Goal: Check status

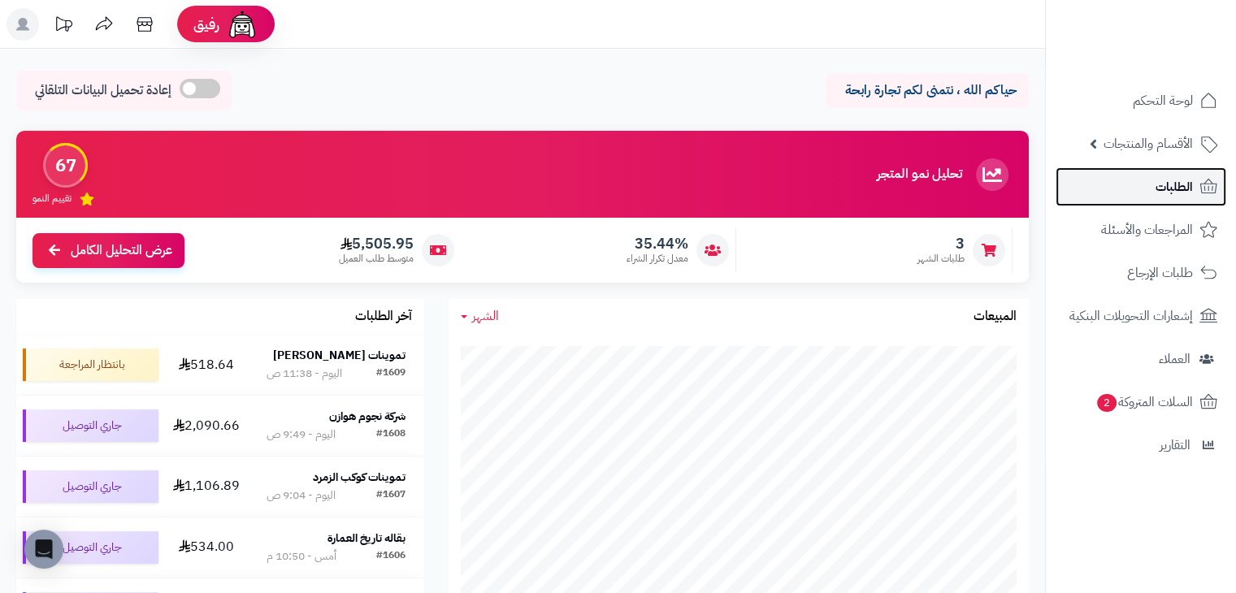
click at [1146, 190] on link "الطلبات" at bounding box center [1140, 186] width 171 height 39
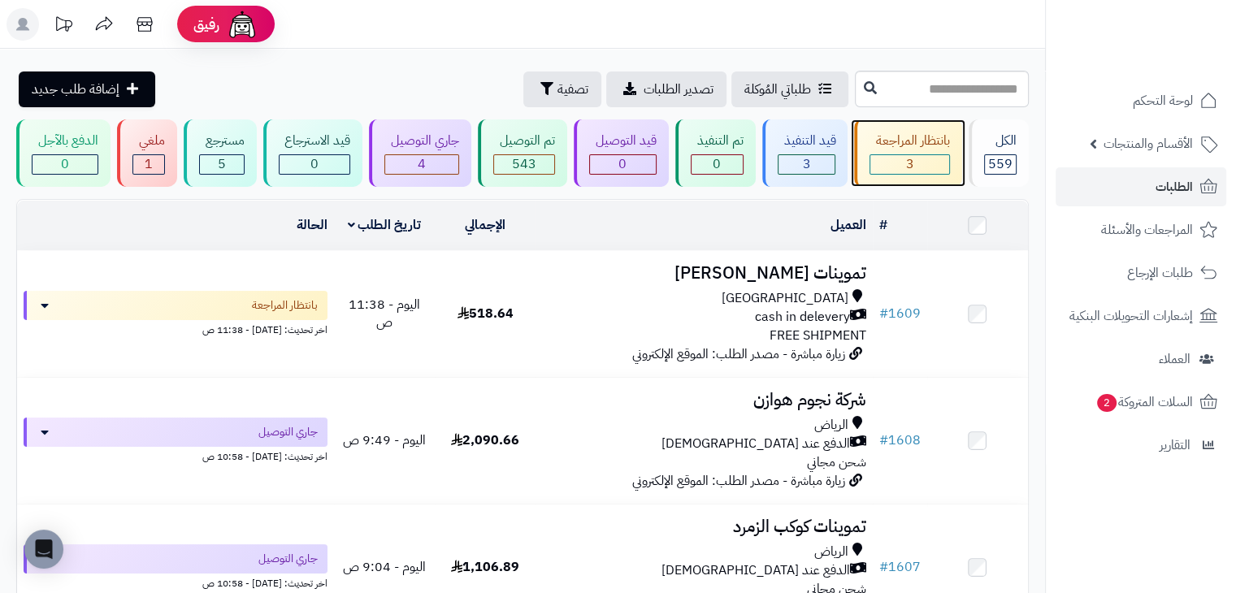
click at [912, 157] on span "3" at bounding box center [910, 163] width 8 height 19
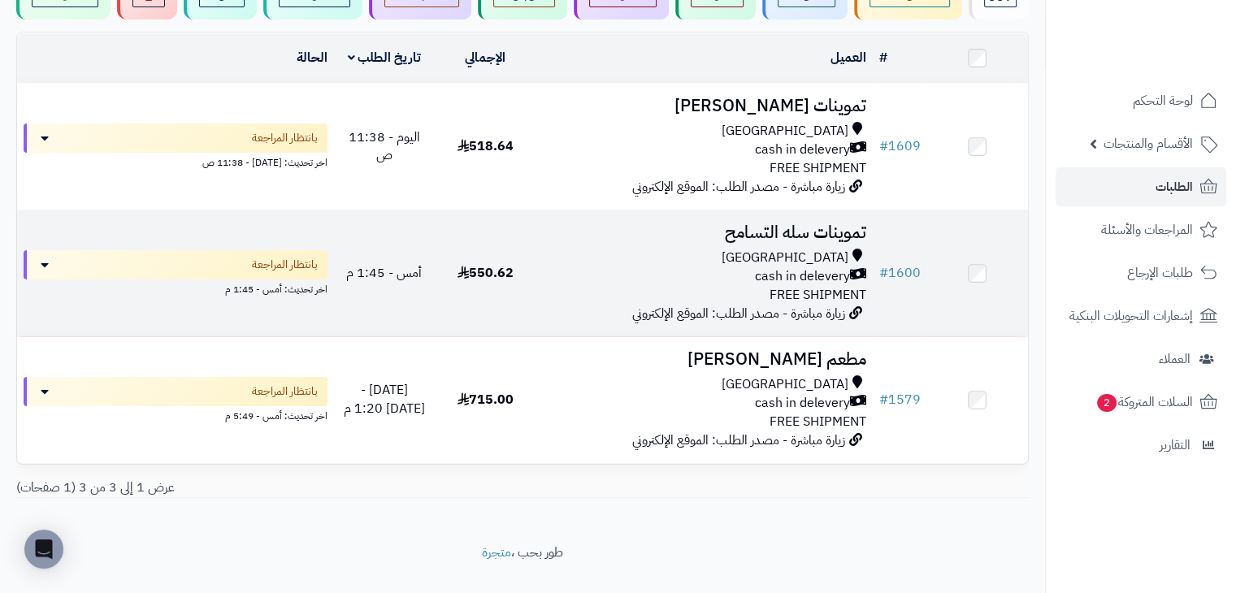
scroll to position [169, 0]
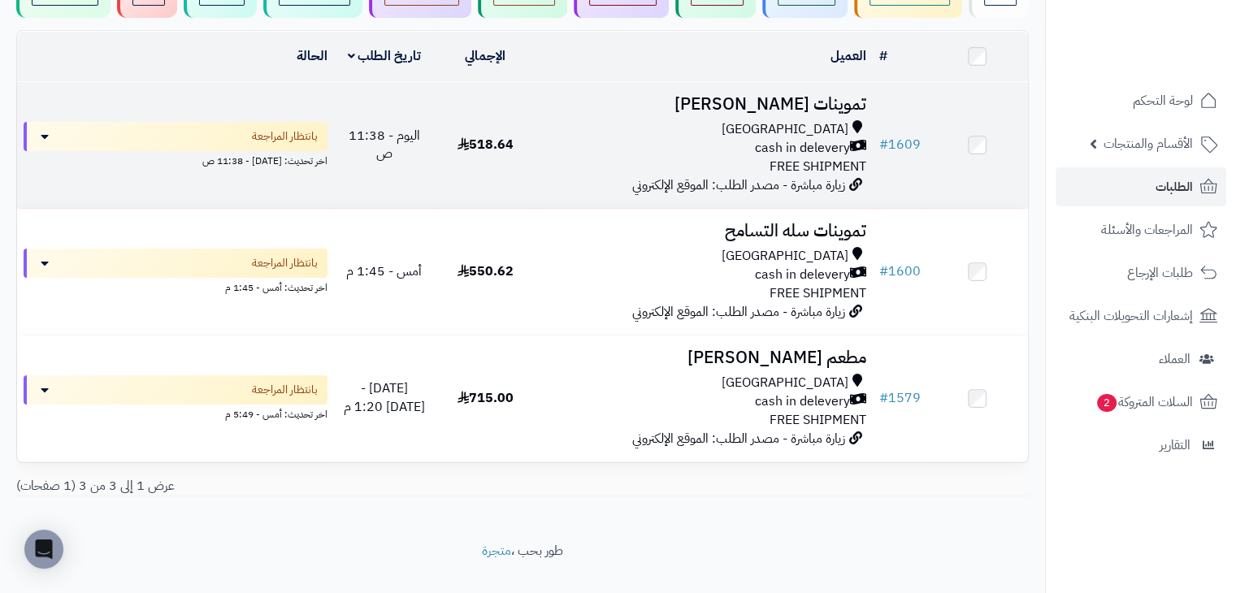
click at [640, 160] on div "Riyadh cash in delevery FREE SHIPMENT" at bounding box center [703, 148] width 323 height 56
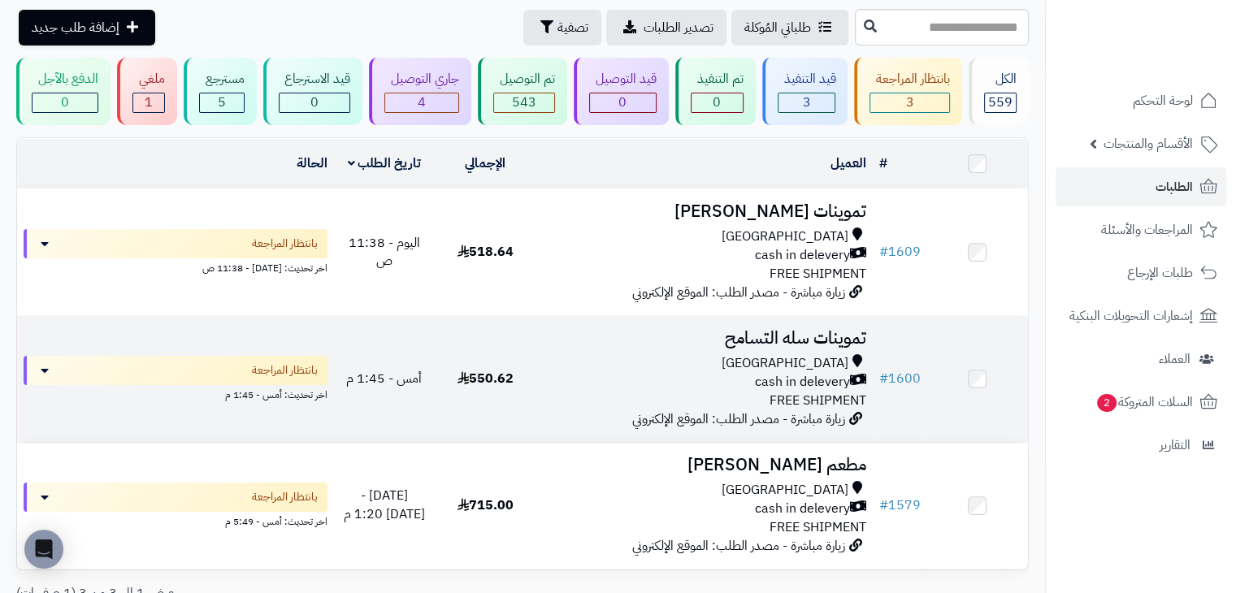
scroll to position [45, 0]
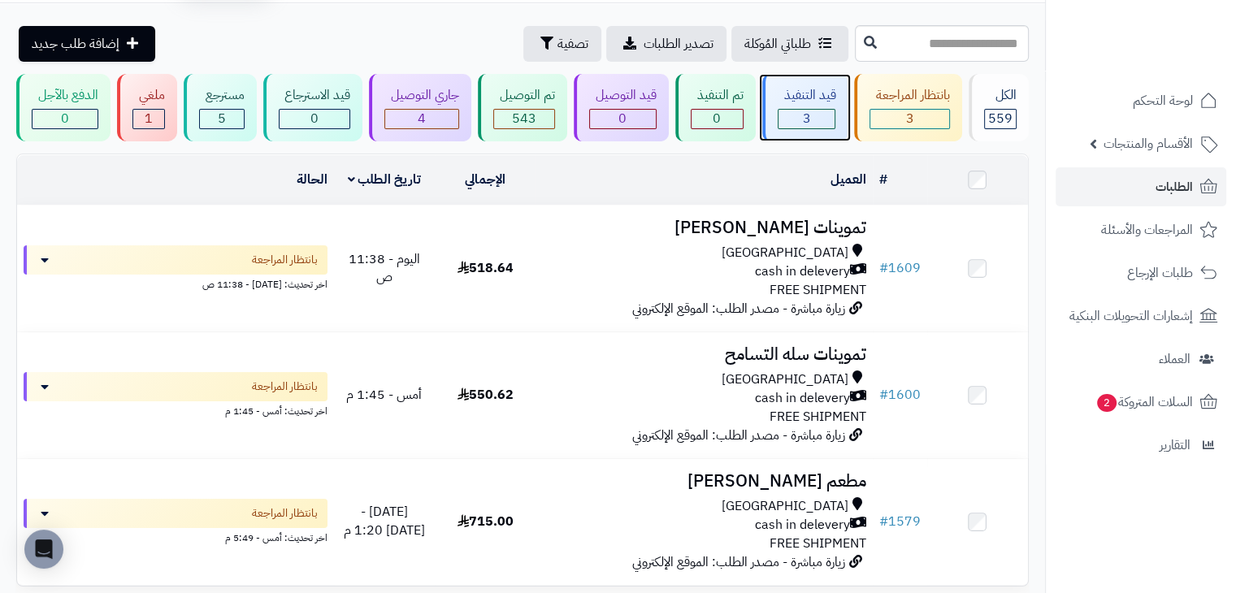
click at [811, 93] on div "قيد التنفيذ" at bounding box center [806, 95] width 58 height 19
